Goal: Task Accomplishment & Management: Use online tool/utility

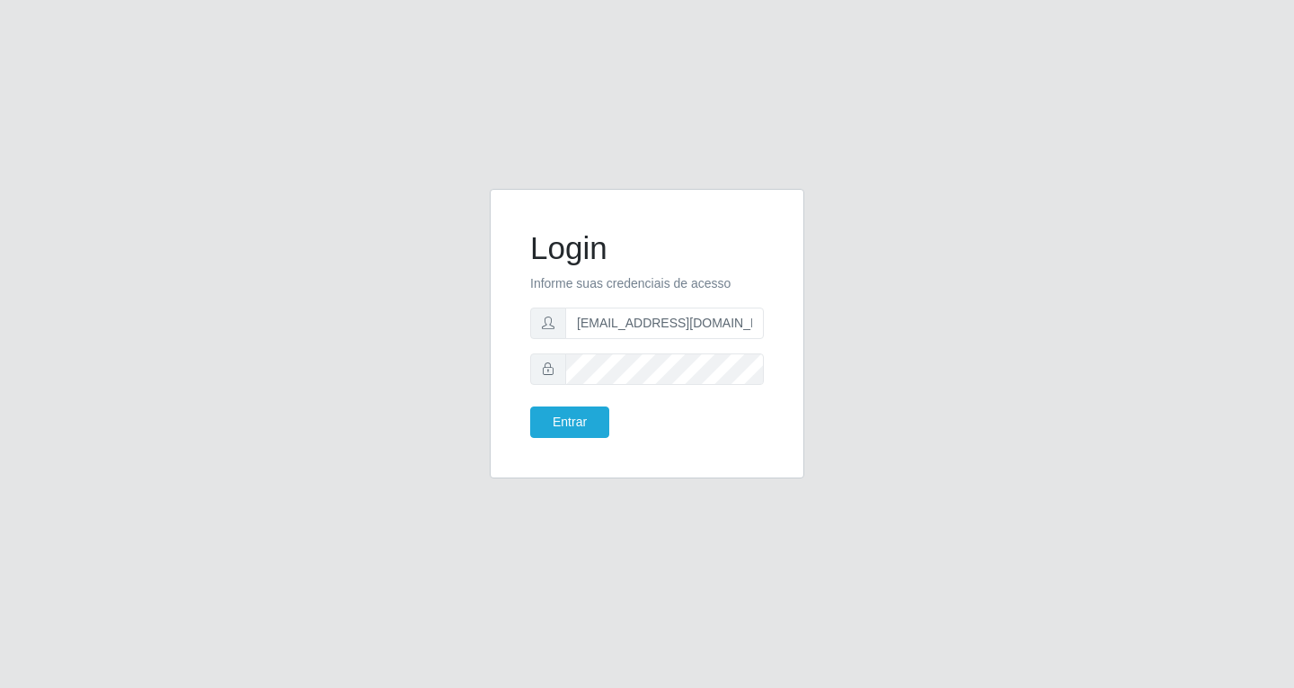
click at [530, 406] on button "Entrar" at bounding box center [569, 421] width 79 height 31
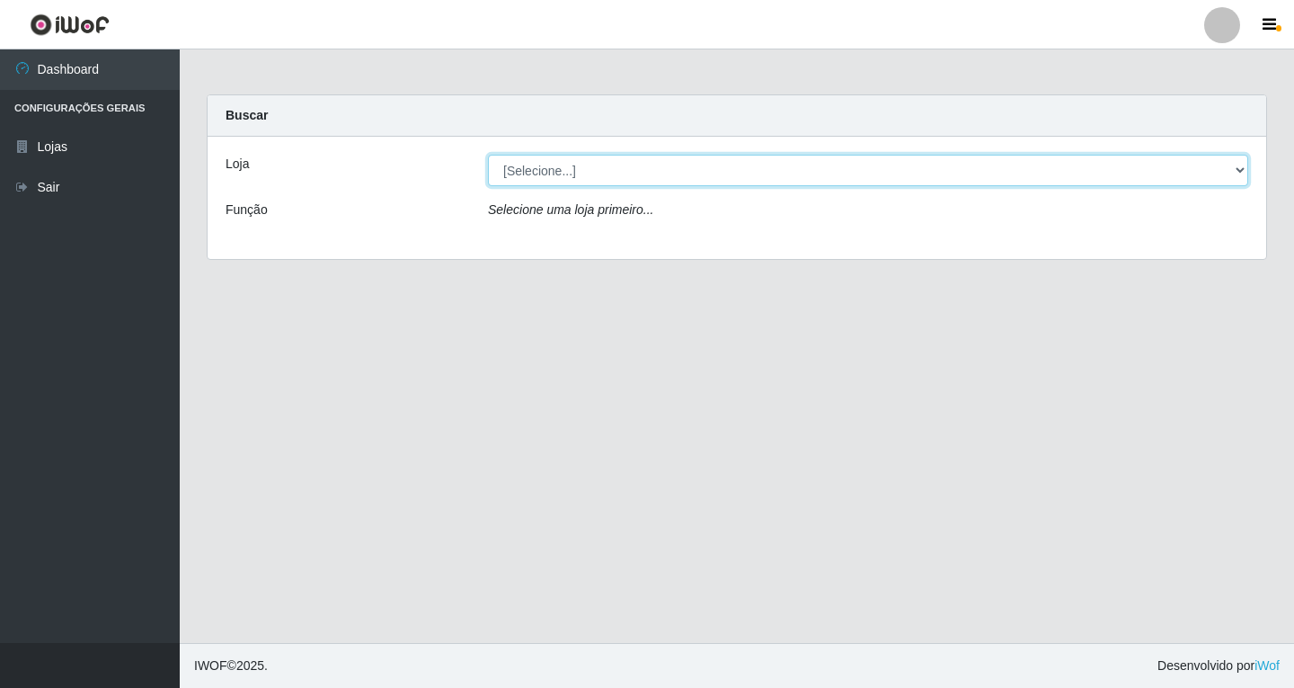
click at [766, 179] on select "[Selecione...] SuperFácil Atacado - [GEOGRAPHIC_DATA]" at bounding box center [868, 170] width 760 height 31
select select "503"
click at [488, 155] on select "[Selecione...] SuperFácil Atacado - [GEOGRAPHIC_DATA]" at bounding box center [868, 170] width 760 height 31
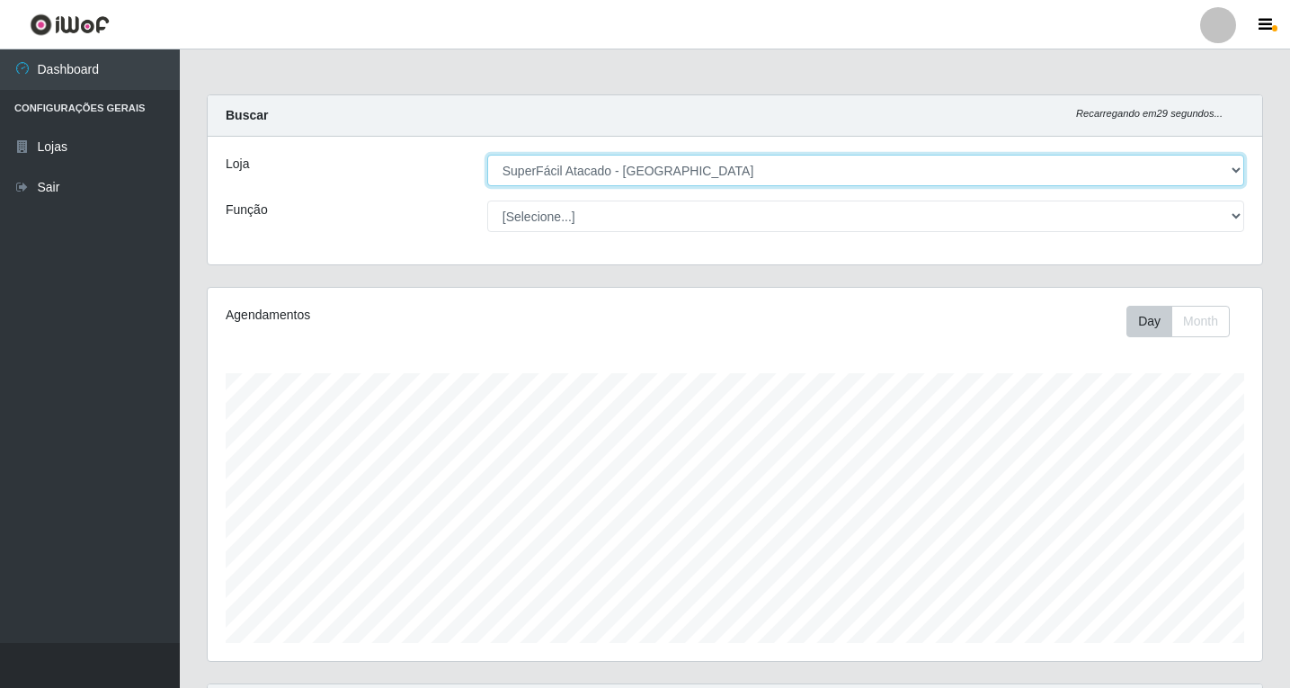
scroll to position [373, 1054]
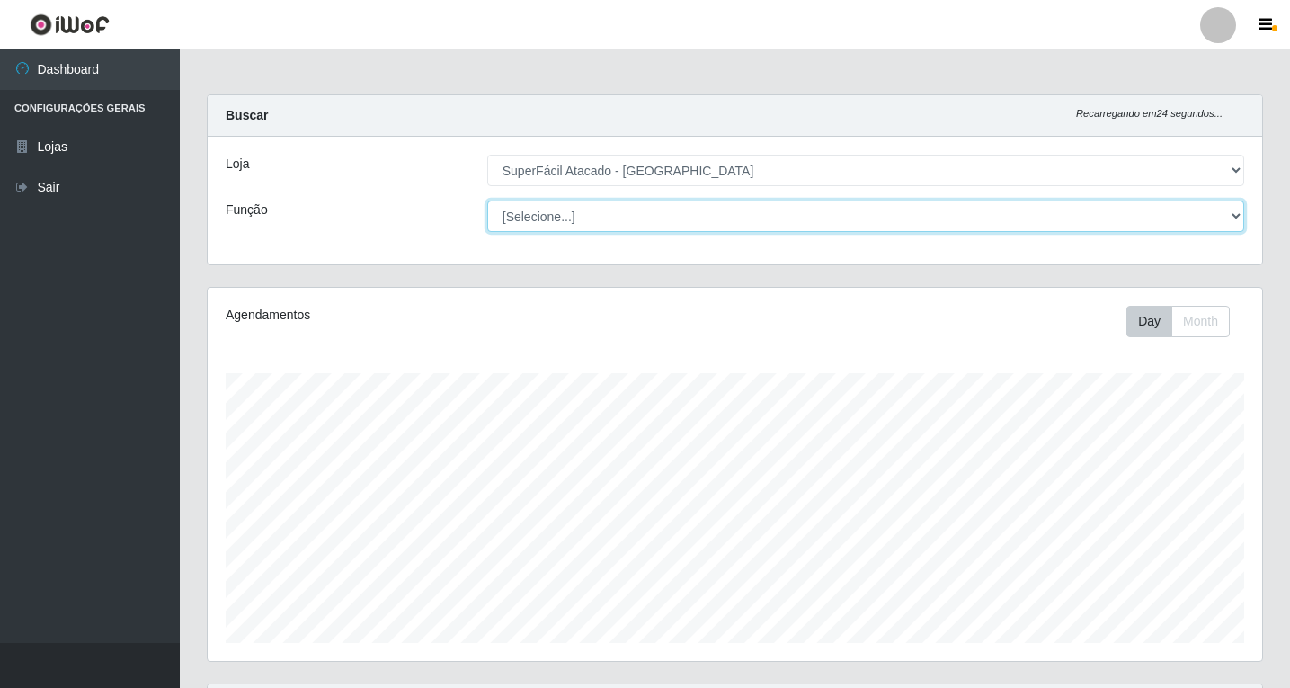
click at [780, 227] on select "[Selecione...] Embalador Embalador + Embalador ++ Operador de Caixa Operador de…" at bounding box center [865, 215] width 757 height 31
click at [780, 217] on select "[Selecione...] Embalador Embalador + Embalador ++ Operador de Caixa Operador de…" at bounding box center [865, 215] width 757 height 31
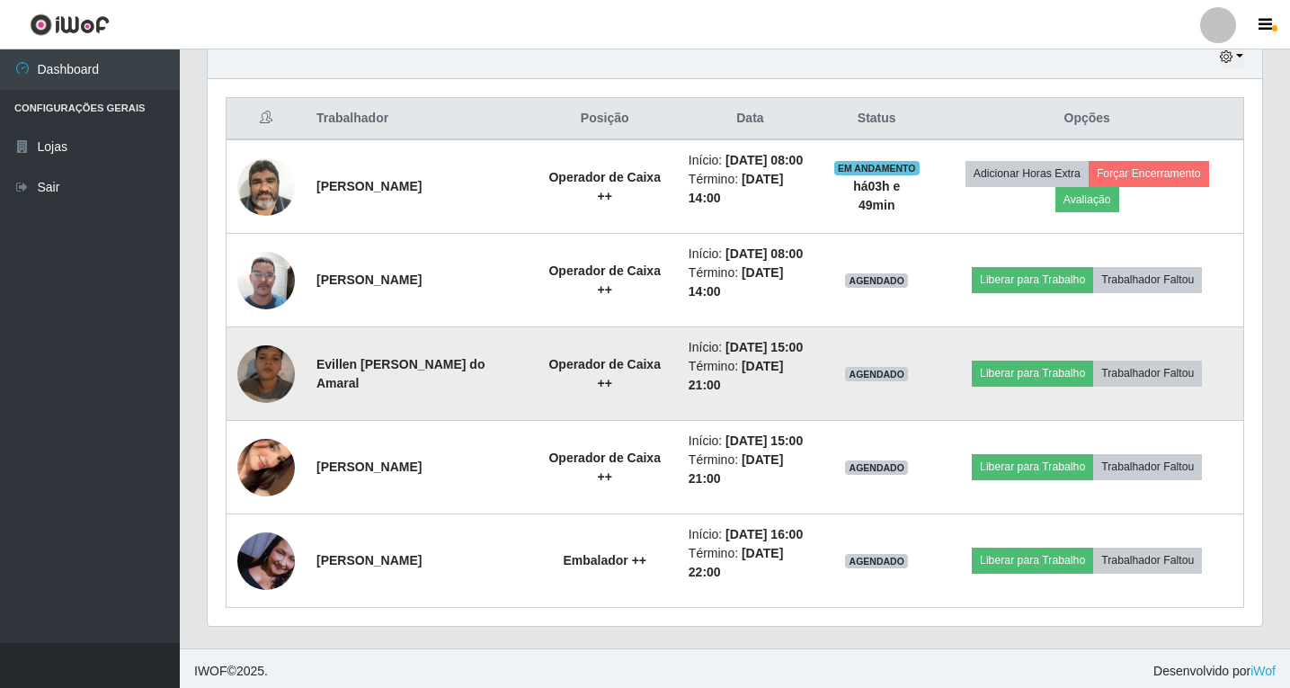
scroll to position [653, 0]
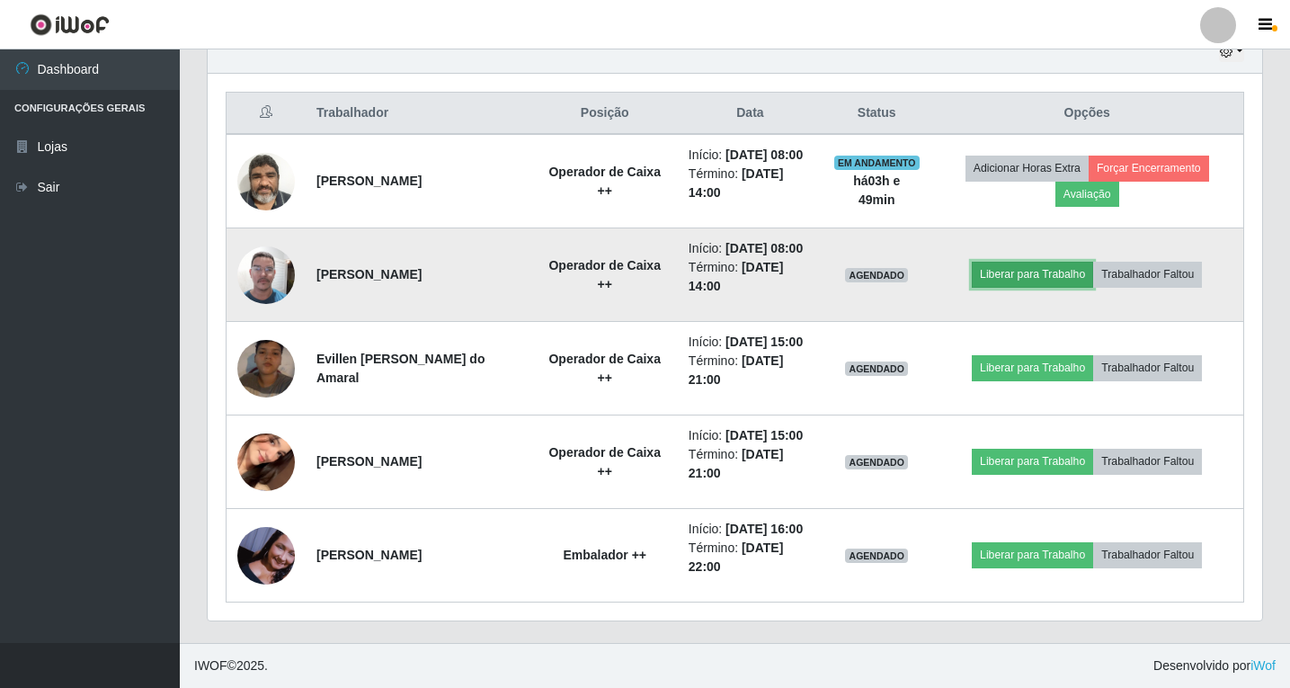
click at [1000, 272] on button "Liberar para Trabalho" at bounding box center [1031, 274] width 121 height 25
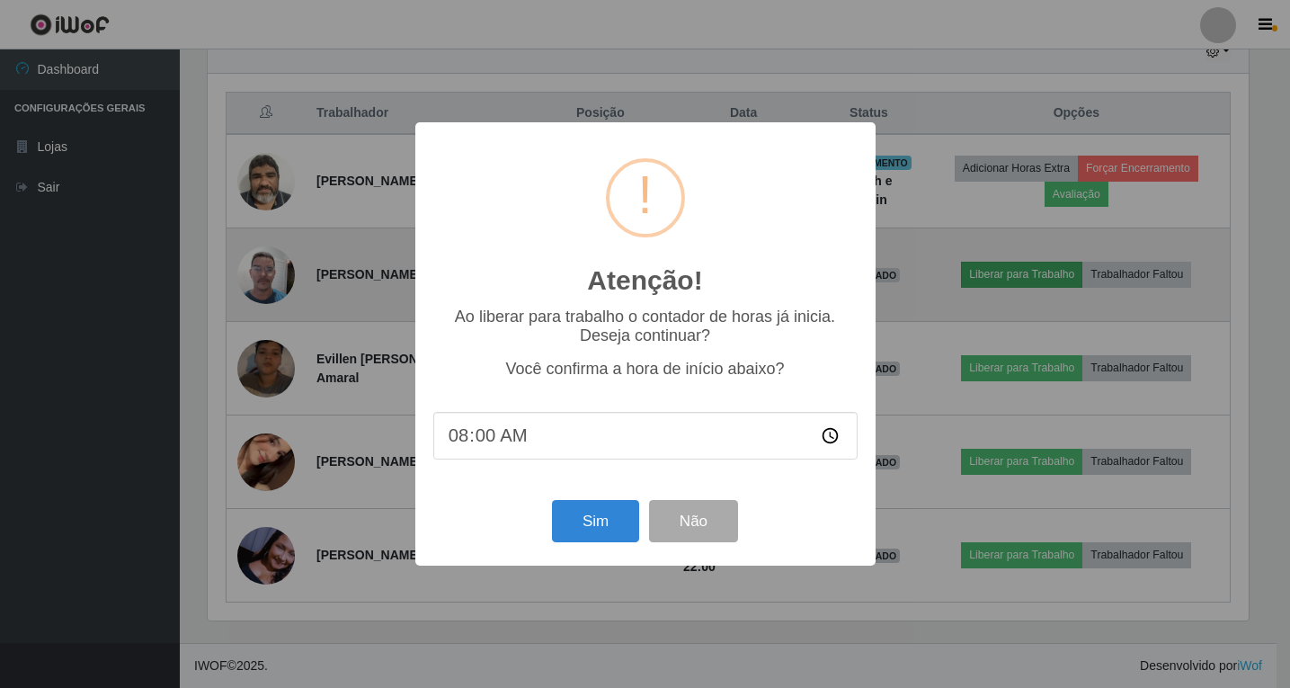
scroll to position [373, 1045]
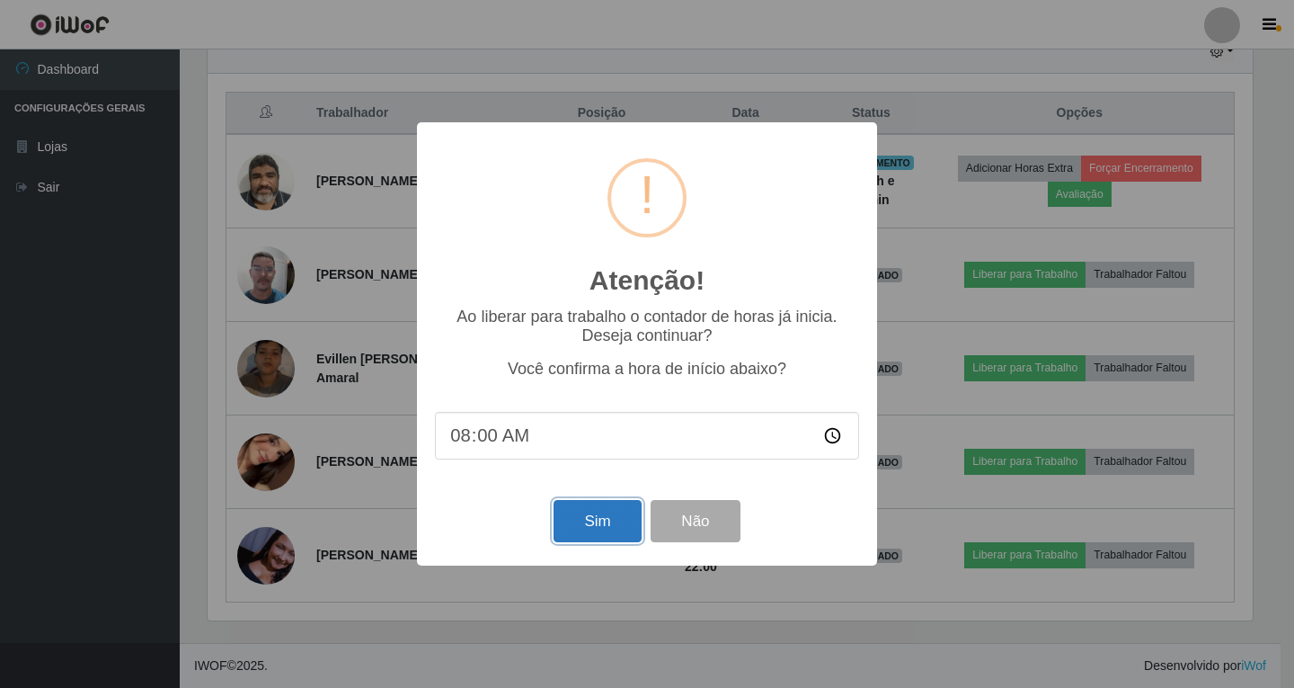
click at [606, 532] on button "Sim" at bounding box center [597, 521] width 87 height 42
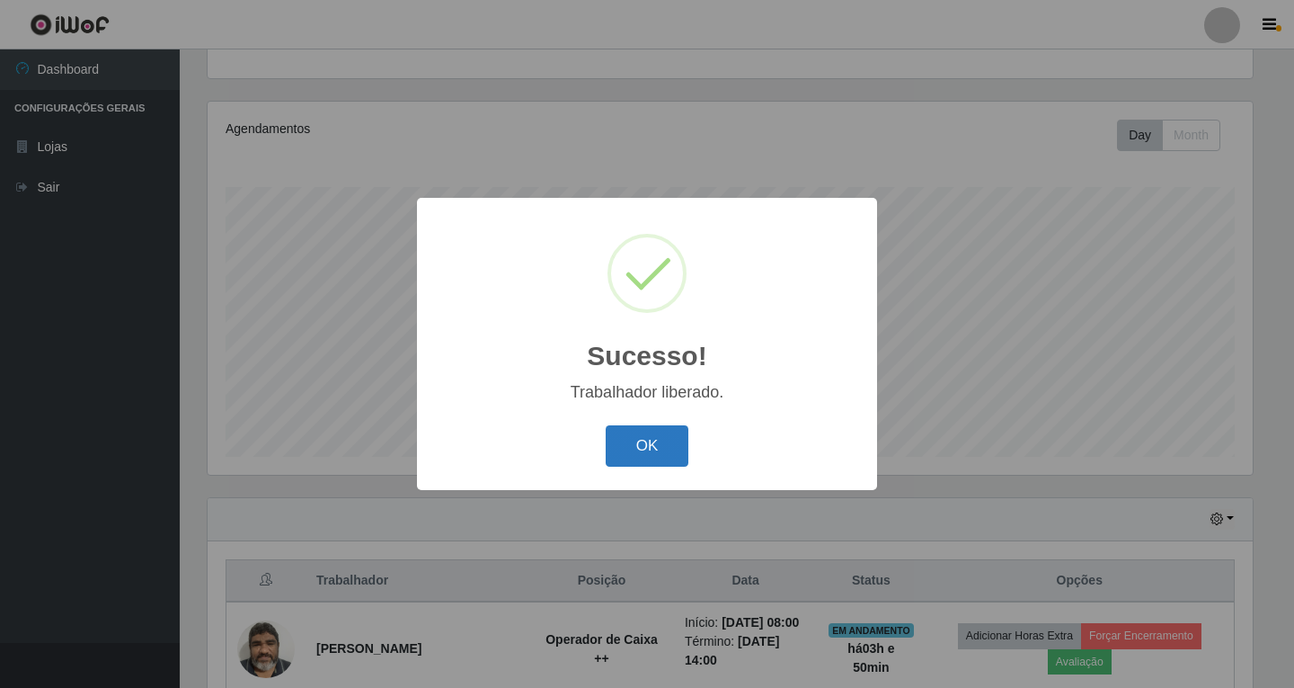
click at [675, 447] on button "OK" at bounding box center [648, 446] width 84 height 42
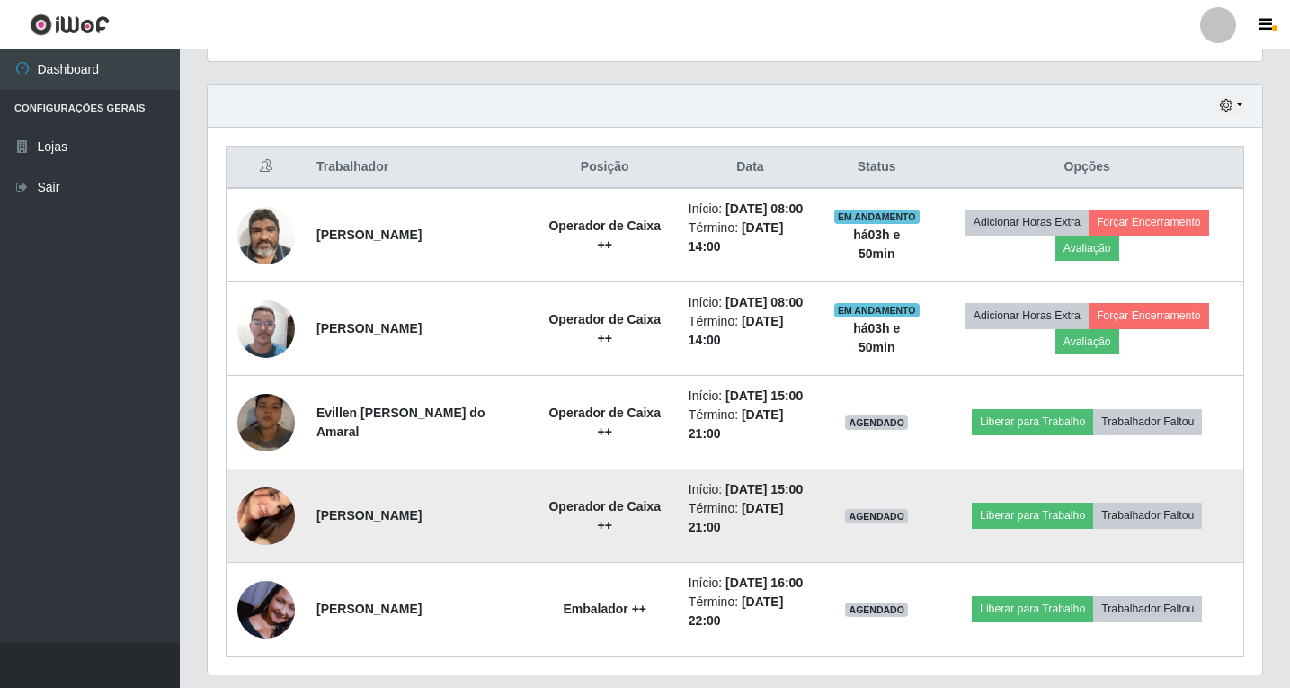
scroll to position [653, 0]
